Goal: Check status: Check status

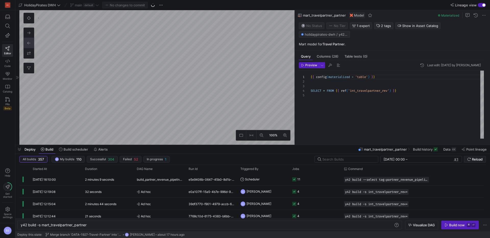
scroll to position [0, 67]
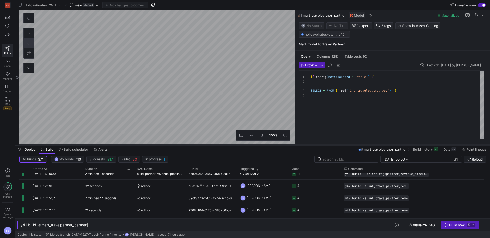
scroll to position [169, 0]
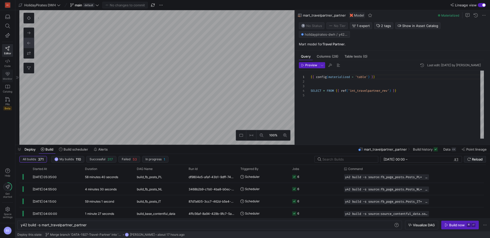
click at [8, 77] on span "Monitor" at bounding box center [7, 78] width 9 height 3
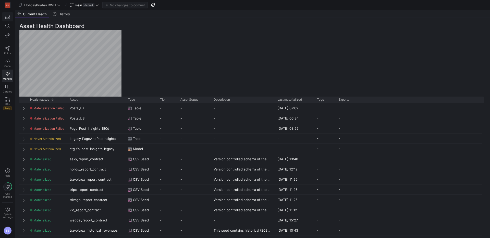
click at [11, 18] on span "button" at bounding box center [7, 17] width 10 height 9
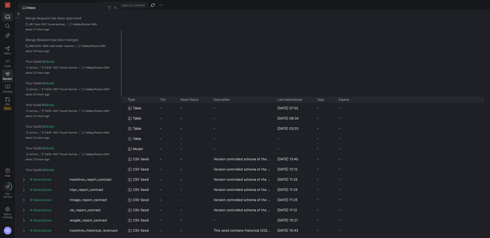
click at [6, 19] on div at bounding box center [245, 119] width 490 height 238
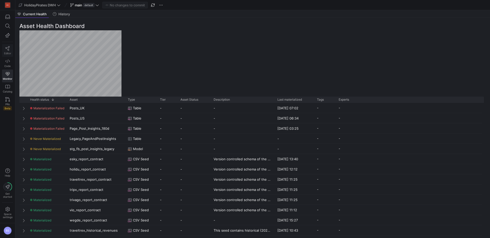
click at [5, 53] on span "Editor" at bounding box center [7, 53] width 7 height 3
